Goal: Complete application form: Complete application form

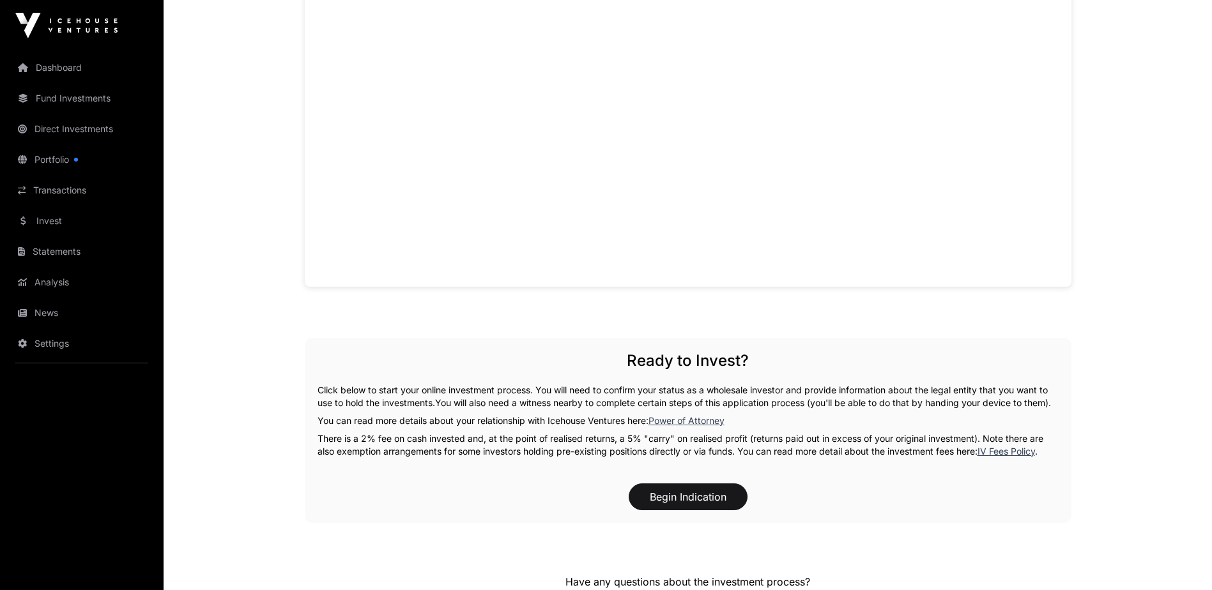
scroll to position [1150, 0]
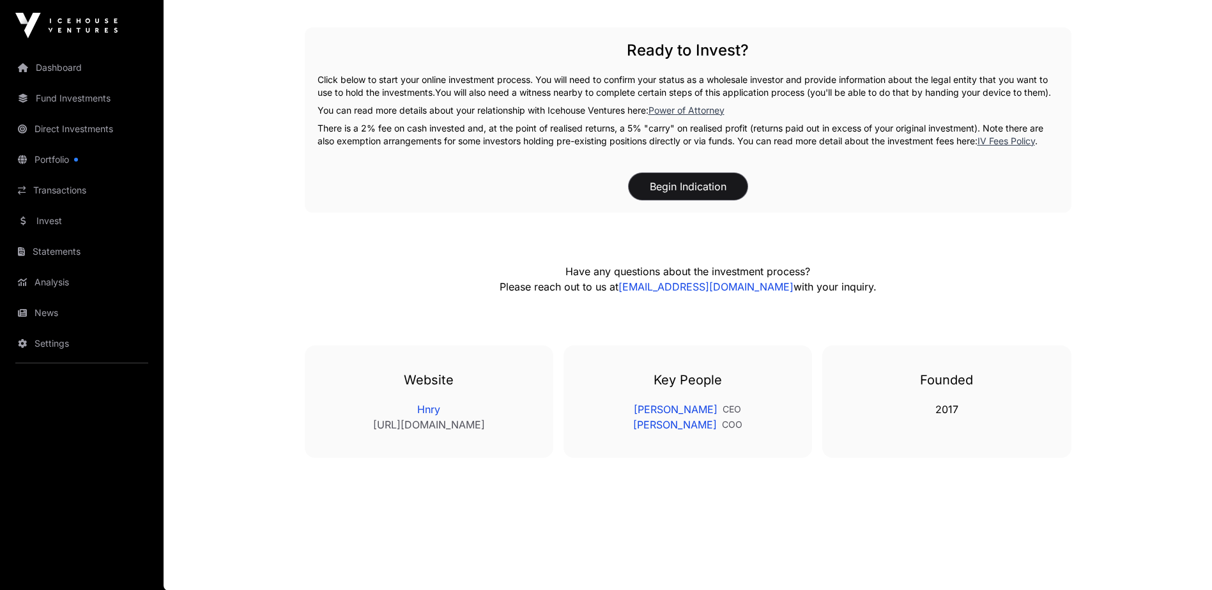
click at [674, 200] on button "Begin Indication" at bounding box center [688, 186] width 119 height 27
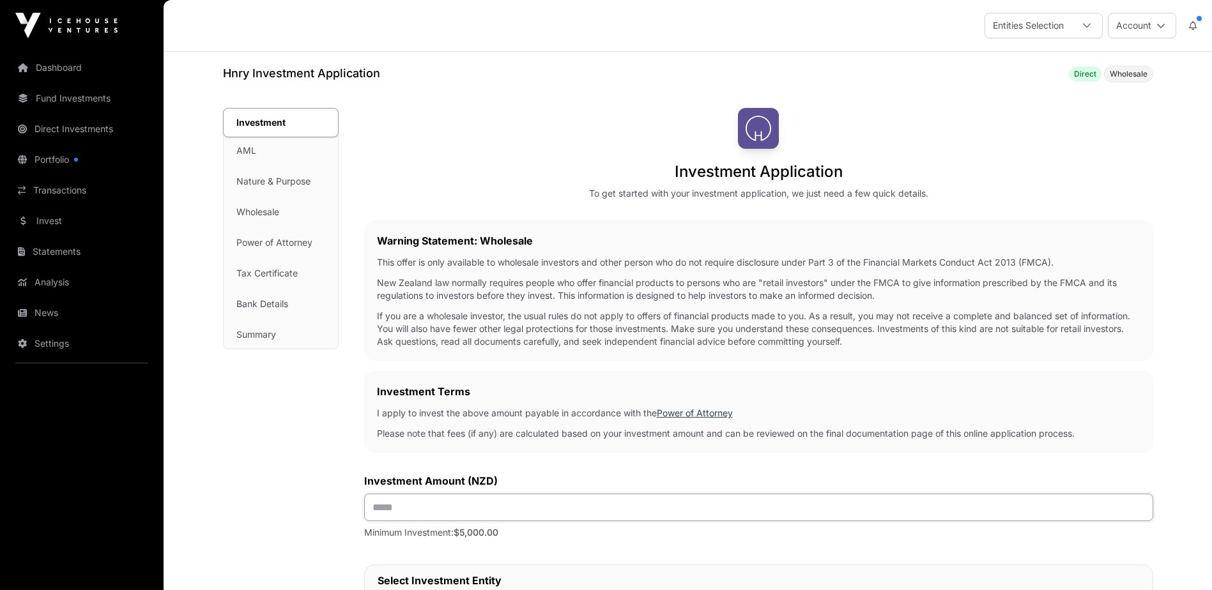
click at [473, 499] on input "text" at bounding box center [758, 507] width 789 height 27
type input "*******"
click at [305, 527] on div "Investment AML Nature & Purpose Wholesale Power of Attorney Tax Certificate Ban…" at bounding box center [281, 597] width 116 height 979
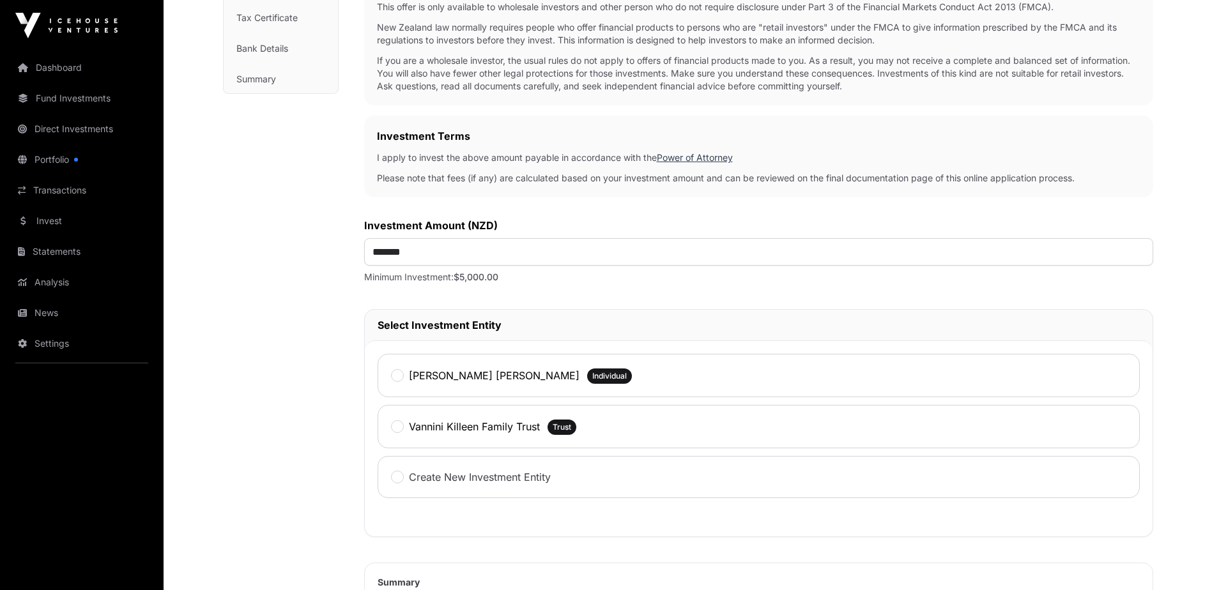
click at [390, 373] on div "[PERSON_NAME] [PERSON_NAME] Individual" at bounding box center [759, 375] width 762 height 43
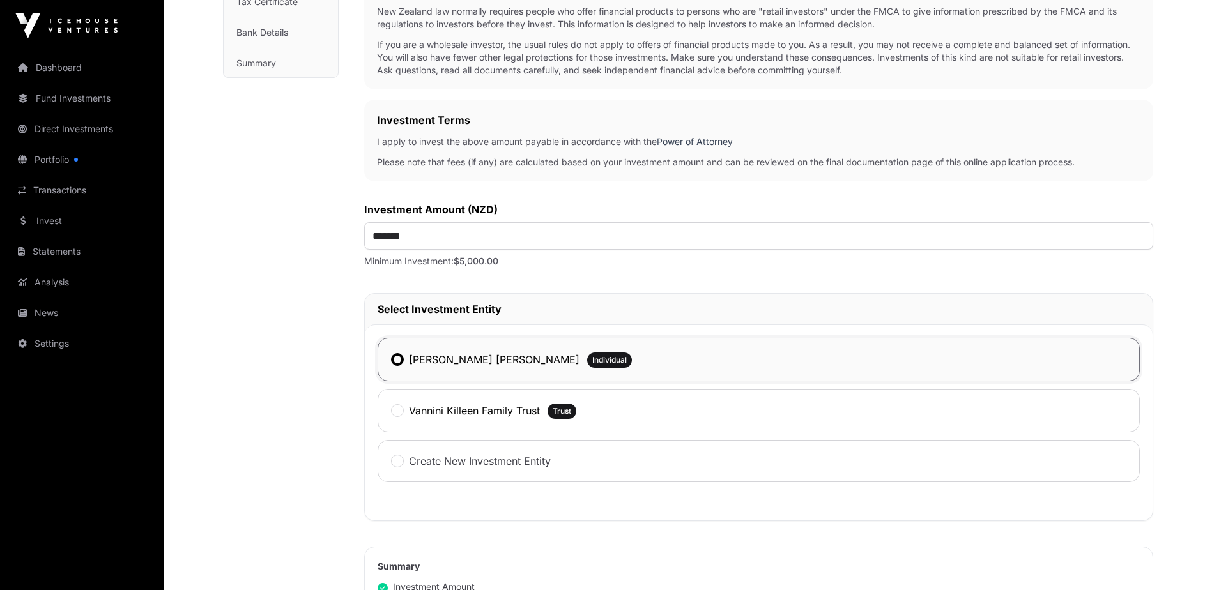
scroll to position [575, 0]
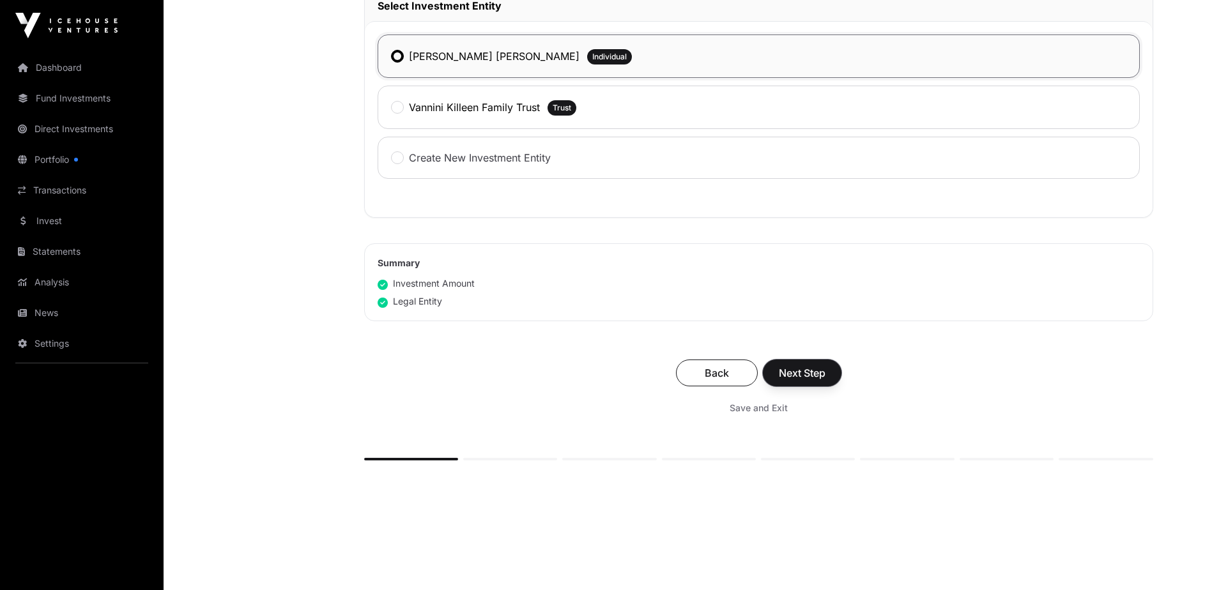
click at [809, 374] on span "Next Step" at bounding box center [802, 372] width 47 height 15
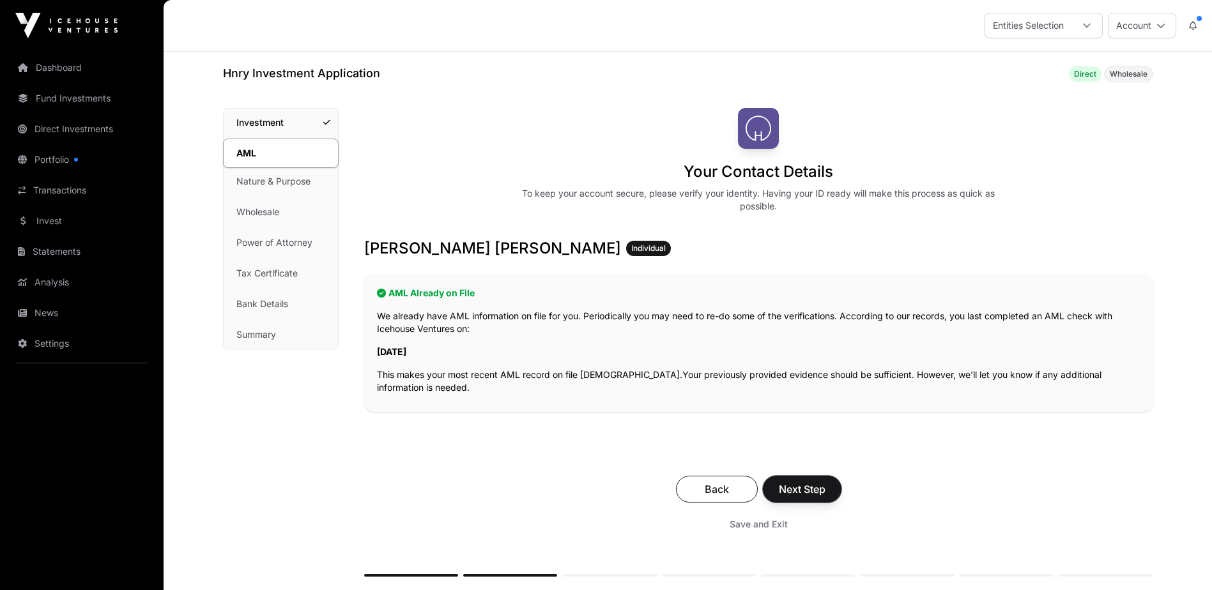
click at [786, 485] on span "Next Step" at bounding box center [802, 489] width 47 height 15
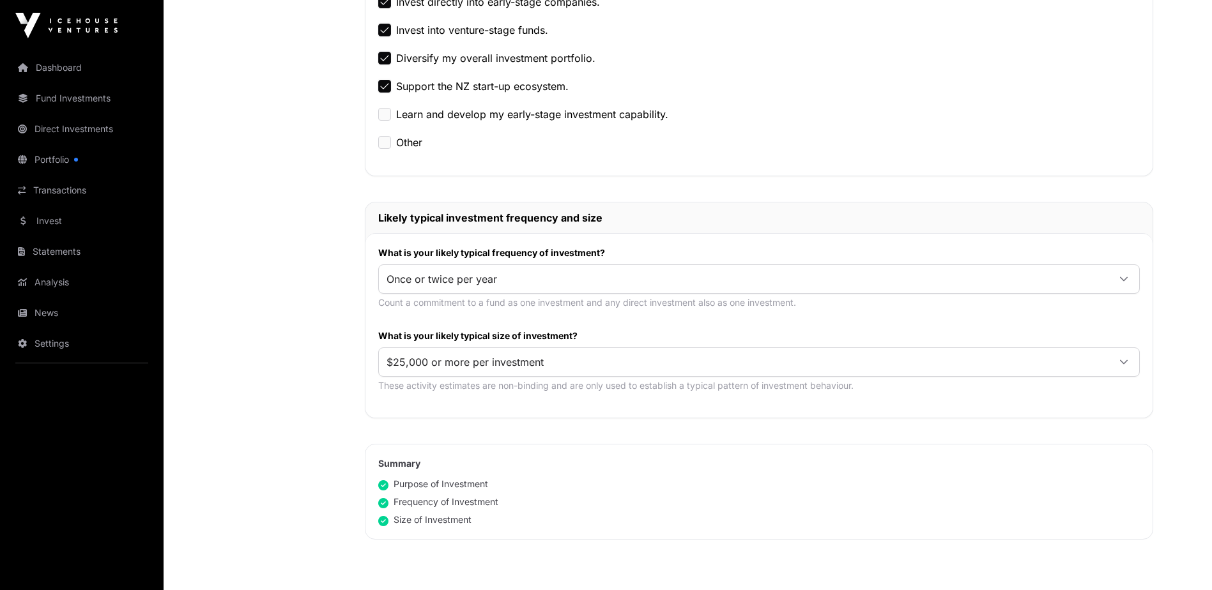
scroll to position [639, 0]
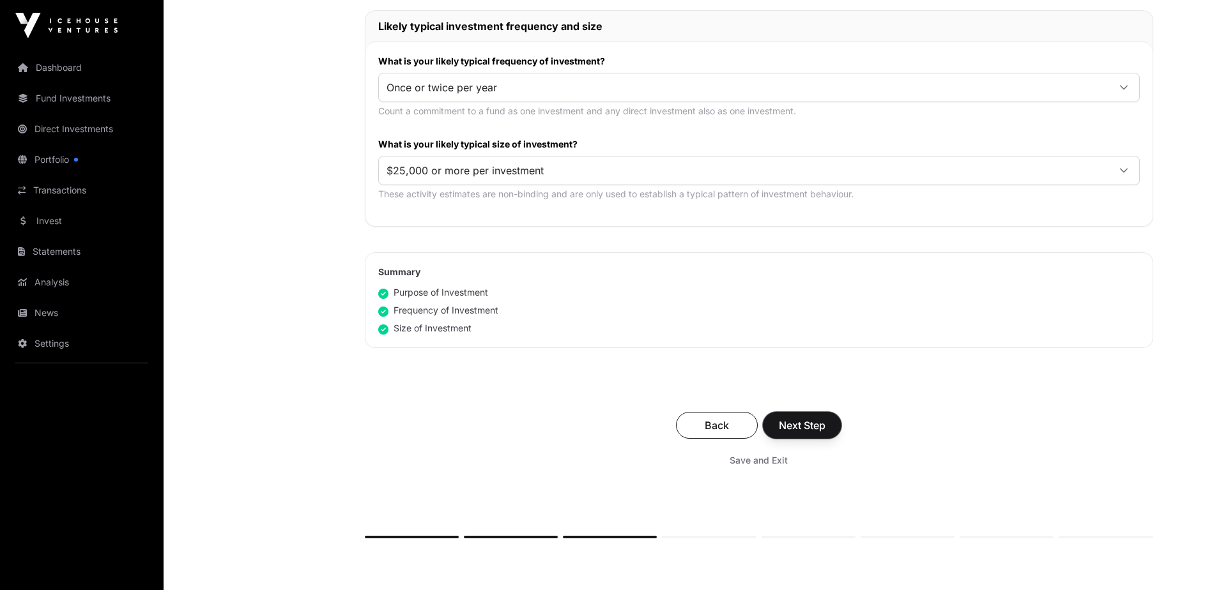
click at [805, 425] on span "Next Step" at bounding box center [802, 425] width 47 height 15
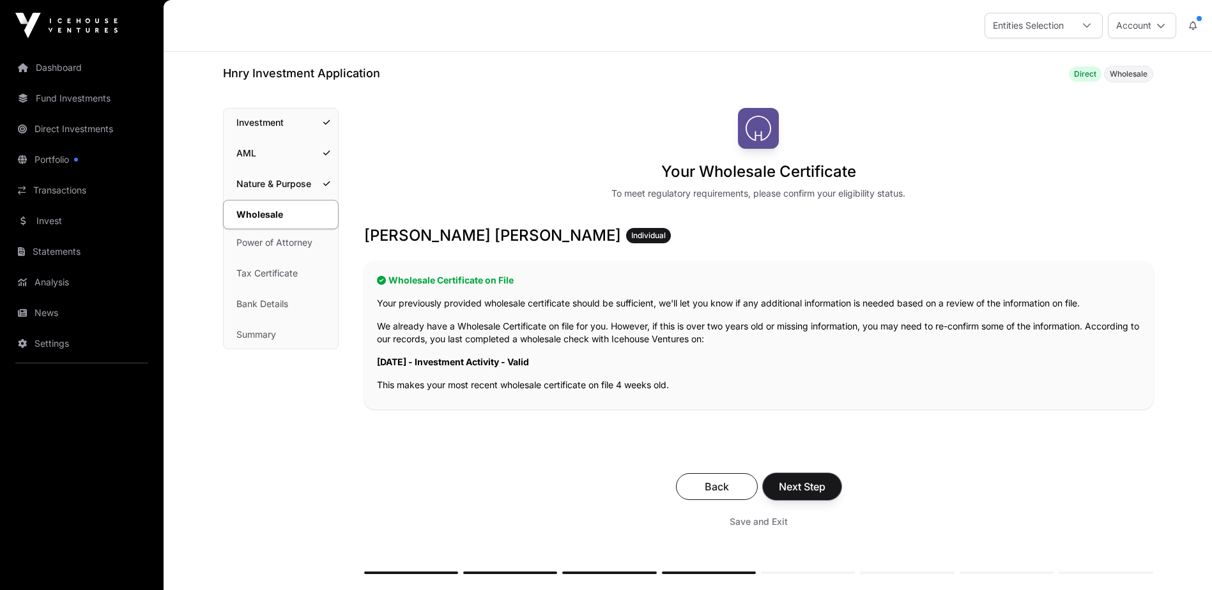
click at [801, 485] on span "Next Step" at bounding box center [802, 486] width 47 height 15
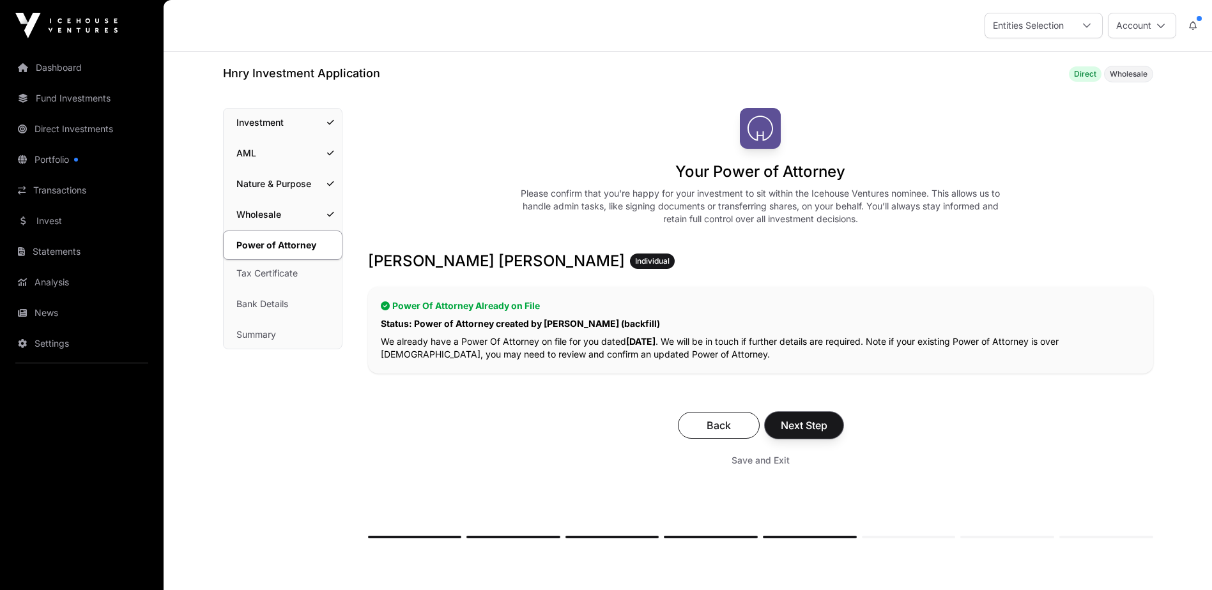
click at [803, 424] on span "Next Step" at bounding box center [804, 425] width 47 height 15
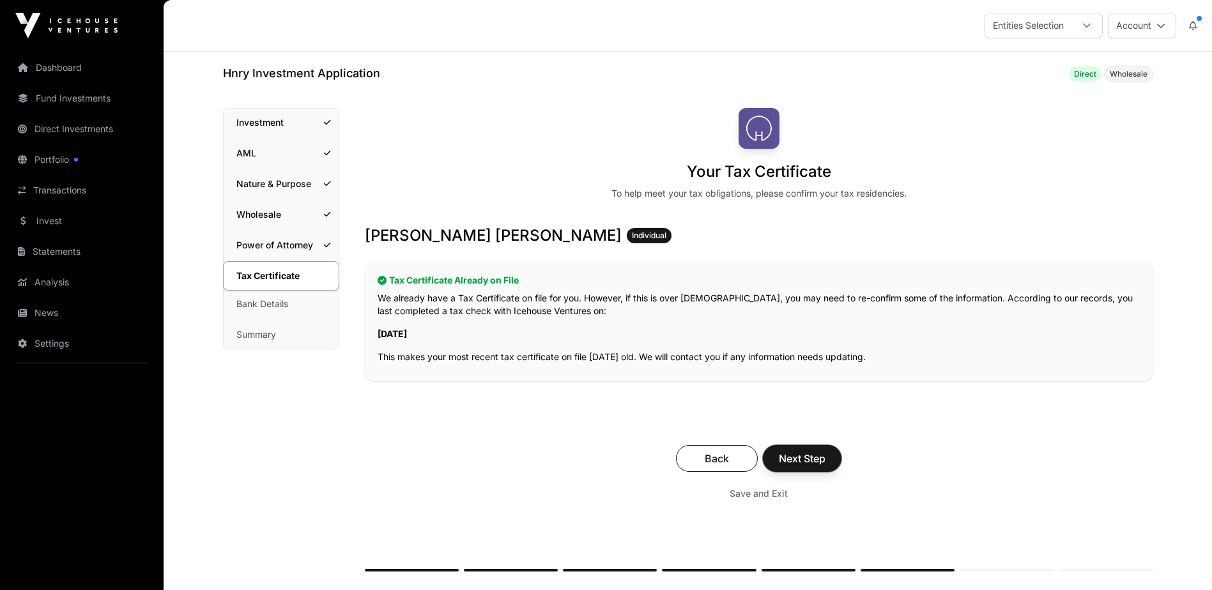
click at [800, 454] on span "Next Step" at bounding box center [802, 458] width 47 height 15
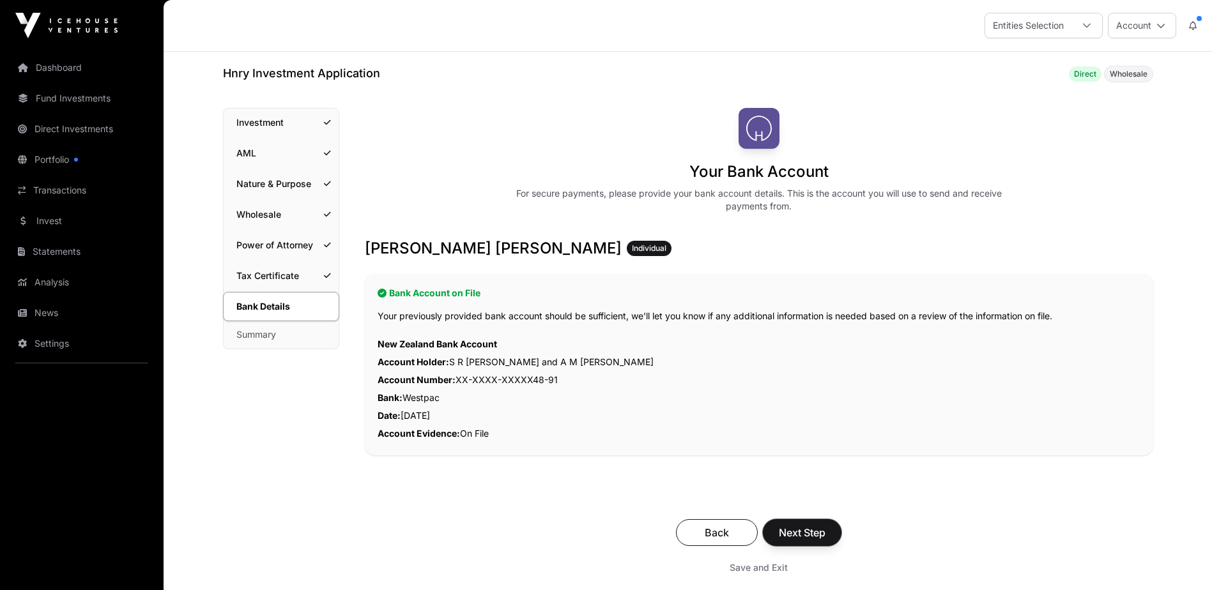
click at [796, 531] on span "Next Step" at bounding box center [802, 532] width 47 height 15
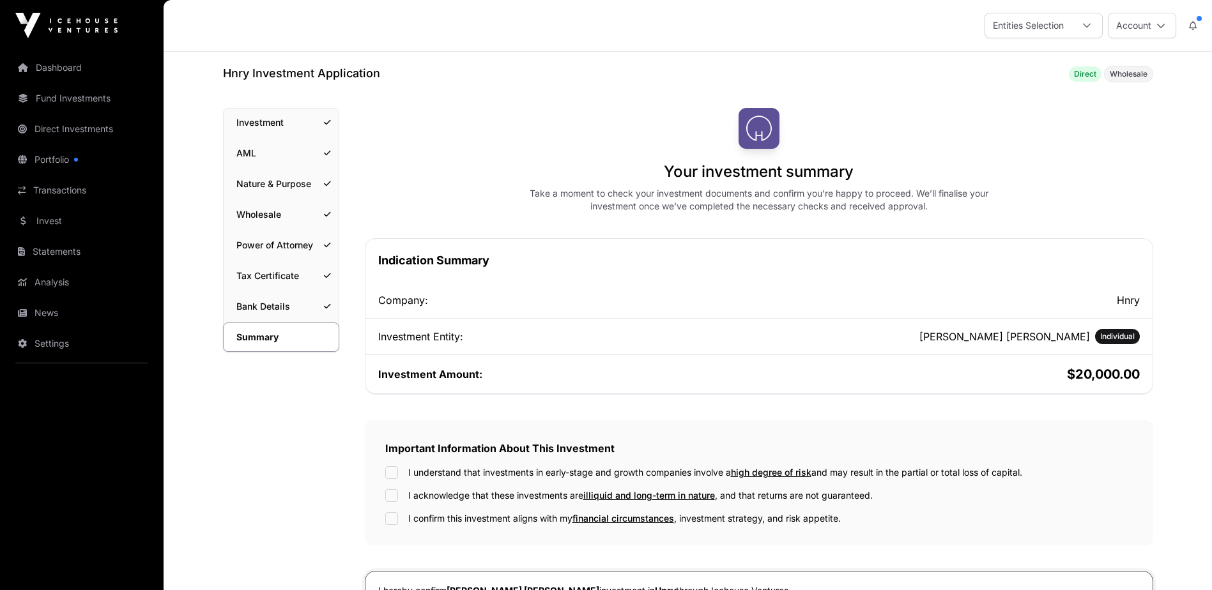
scroll to position [192, 0]
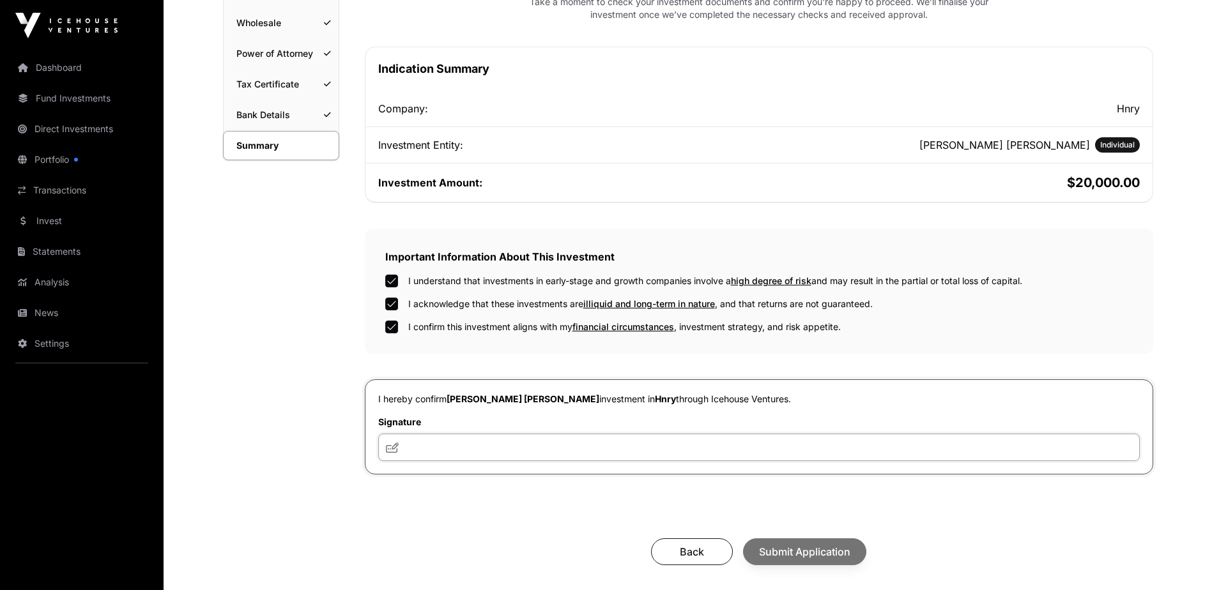
click at [446, 448] on input "text" at bounding box center [758, 447] width 761 height 27
type input "***"
click at [782, 547] on span "Submit Application" at bounding box center [804, 551] width 91 height 15
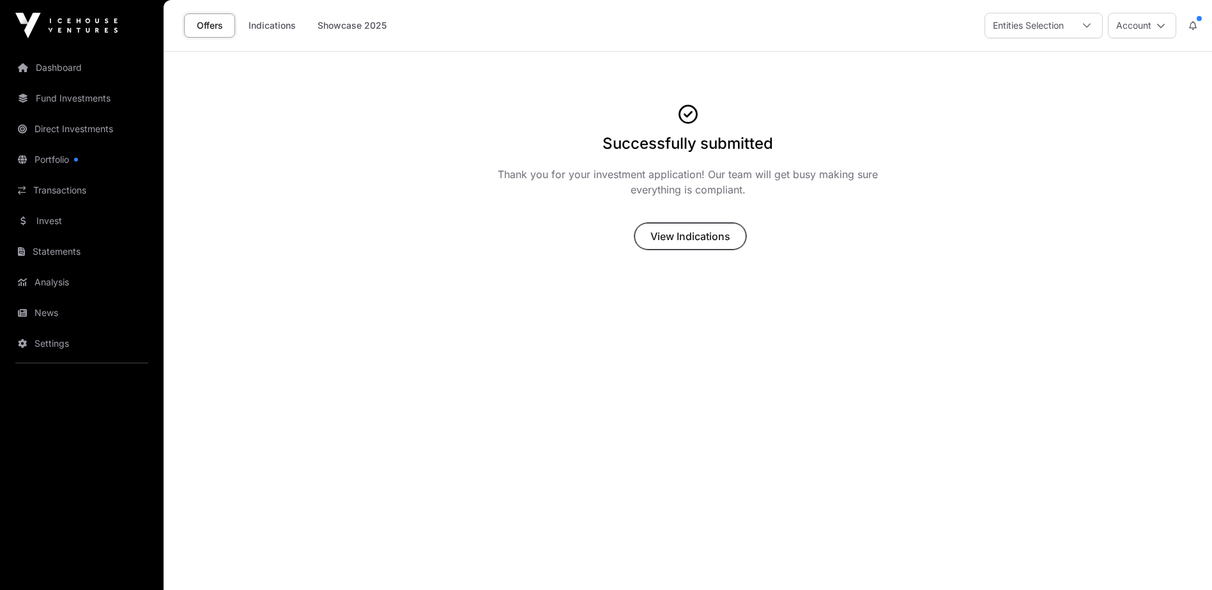
click at [651, 233] on span "View Indications" at bounding box center [690, 236] width 80 height 15
